Goal: Task Accomplishment & Management: Manage account settings

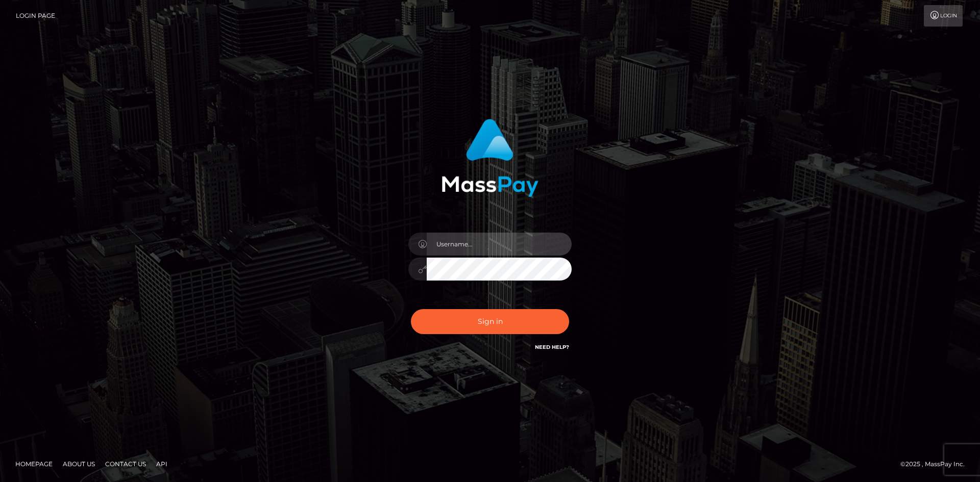
click at [459, 239] on input "text" at bounding box center [499, 244] width 145 height 23
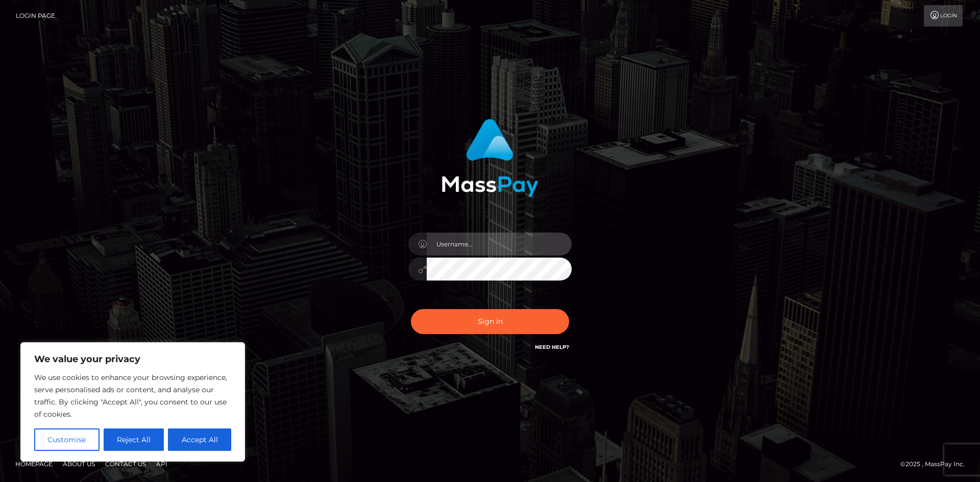
type input "[EMAIL_ADDRESS][DOMAIN_NAME]"
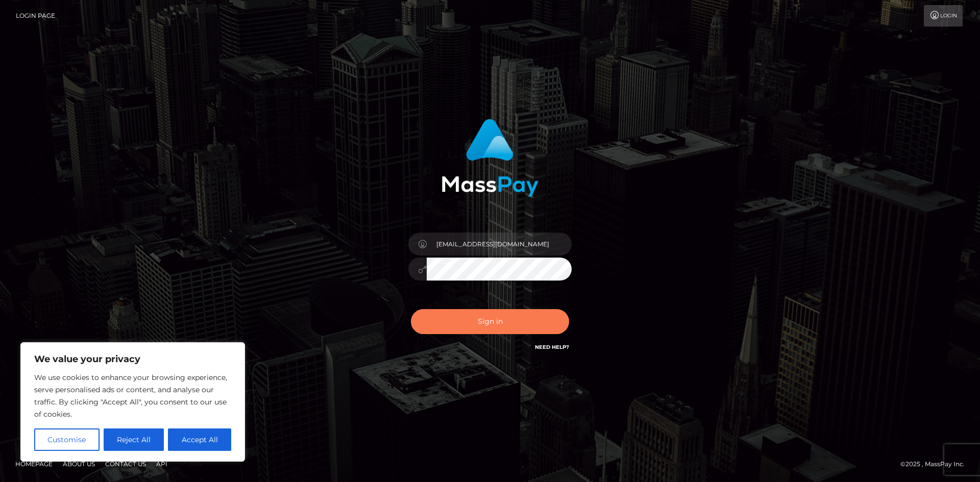
click at [497, 313] on button "Sign in" at bounding box center [490, 321] width 158 height 25
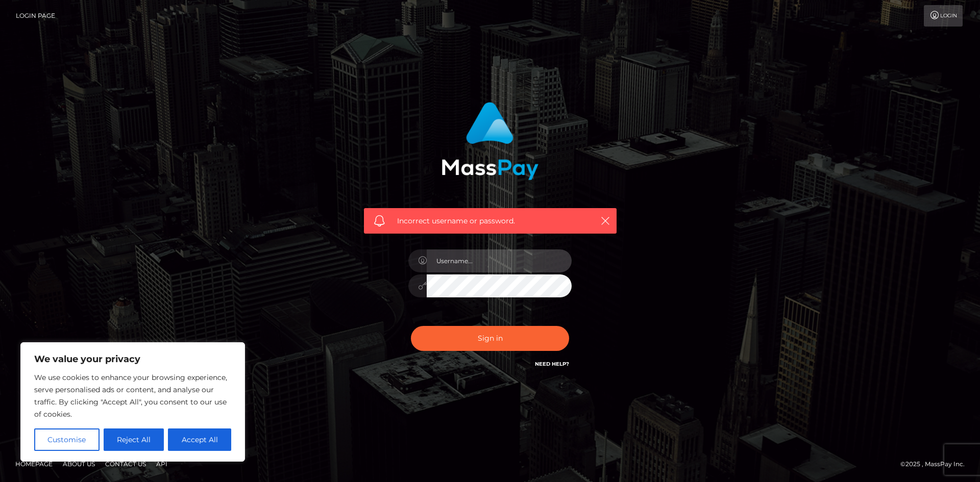
click at [487, 257] on input "text" at bounding box center [499, 261] width 145 height 23
type input "[EMAIL_ADDRESS][DOMAIN_NAME]"
click at [207, 441] on button "Accept All" at bounding box center [199, 440] width 63 height 22
checkbox input "true"
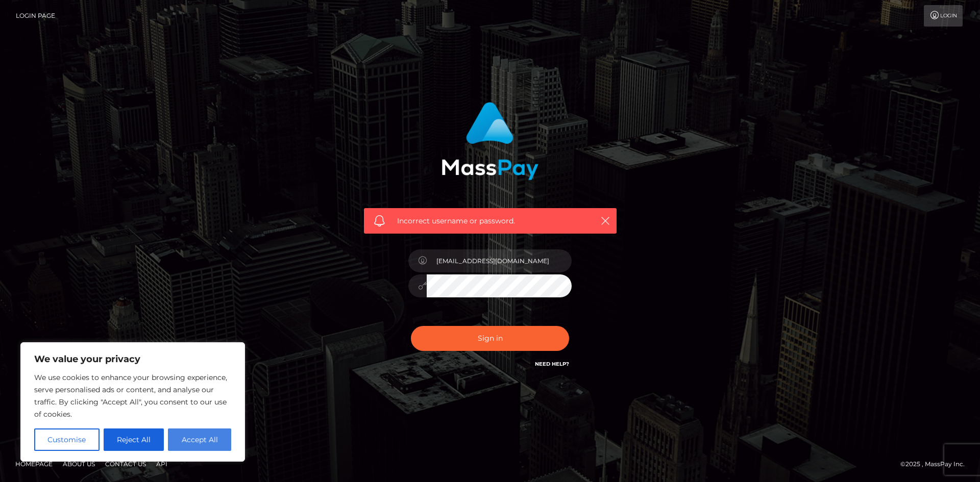
checkbox input "true"
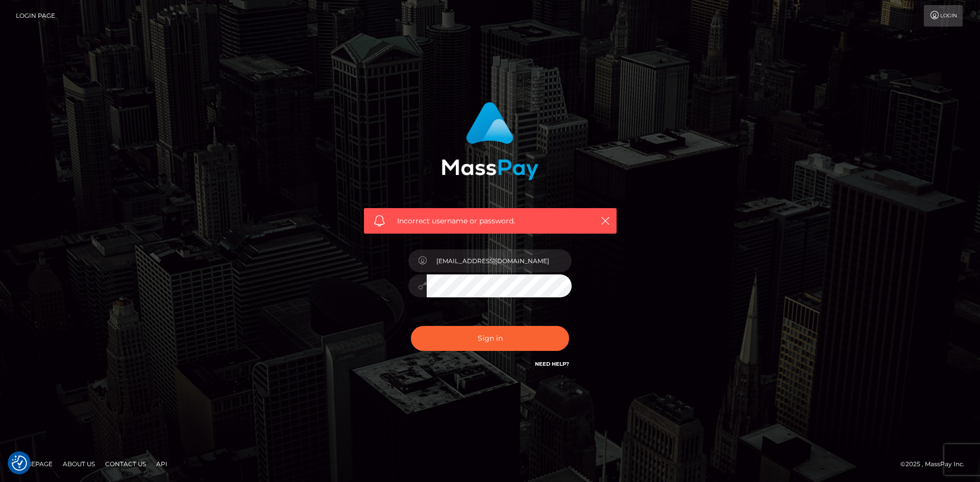
click at [548, 361] on link "Need Help?" at bounding box center [552, 364] width 34 height 7
click at [492, 258] on input "[EMAIL_ADDRESS][DOMAIN_NAME]" at bounding box center [499, 261] width 145 height 23
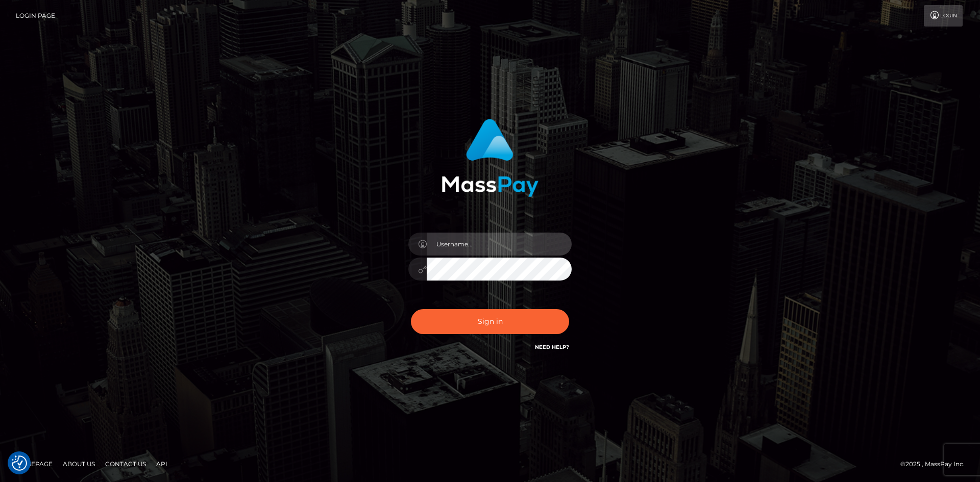
click at [478, 242] on input "text" at bounding box center [499, 244] width 145 height 23
paste input "[EMAIL_ADDRESS][DOMAIN_NAME]"
type input "[EMAIL_ADDRESS][DOMAIN_NAME]"
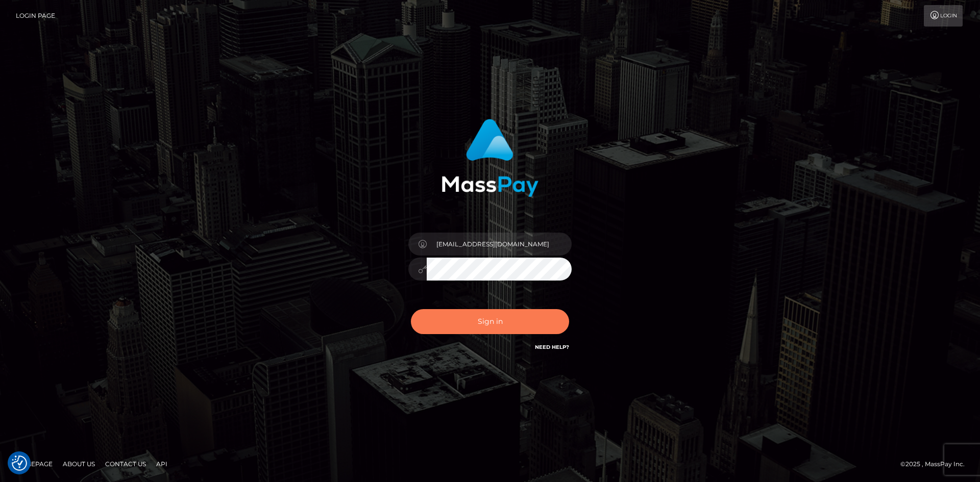
click at [443, 321] on button "Sign in" at bounding box center [490, 321] width 158 height 25
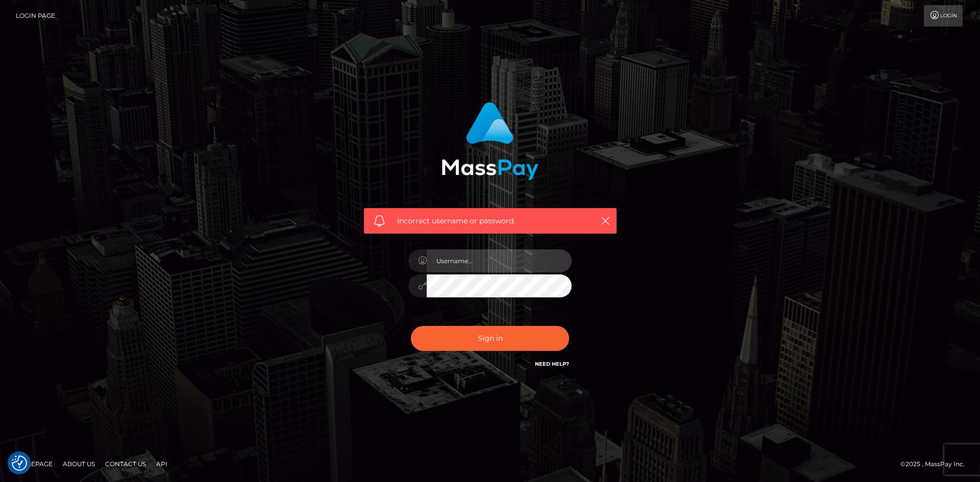
click at [476, 259] on input "text" at bounding box center [499, 261] width 145 height 23
type input "[EMAIL_ADDRESS][DOMAIN_NAME]"
click at [411, 326] on button "Sign in" at bounding box center [490, 338] width 158 height 25
click at [564, 366] on link "Need Help?" at bounding box center [552, 364] width 34 height 7
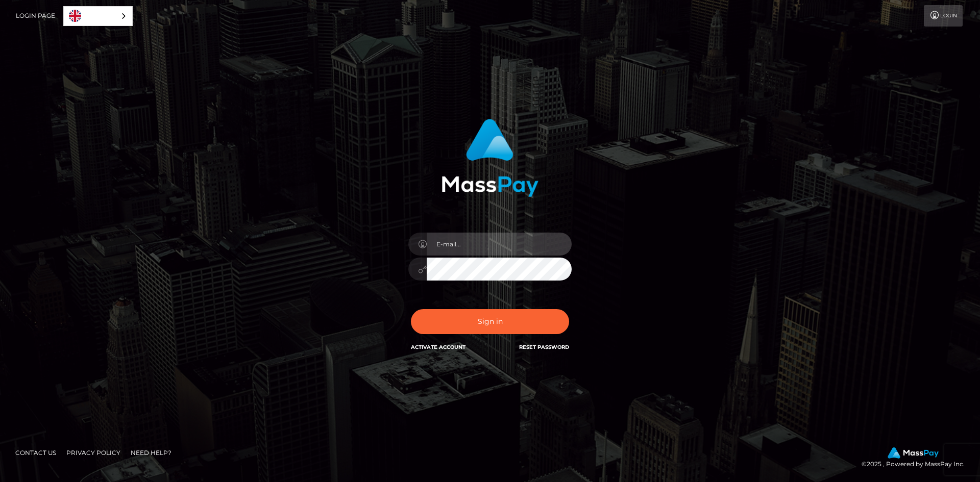
type input "[EMAIL_ADDRESS][DOMAIN_NAME]"
click at [411, 309] on button "Sign in" at bounding box center [490, 321] width 158 height 25
